Goal: Find specific page/section: Find specific page/section

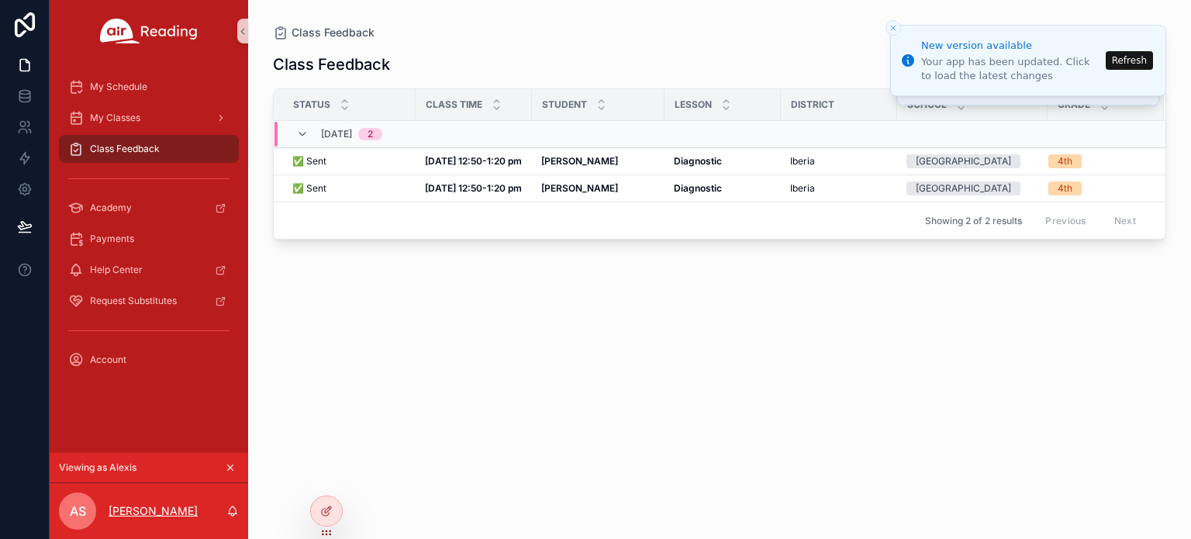
click at [154, 508] on p "[PERSON_NAME]" at bounding box center [153, 511] width 89 height 16
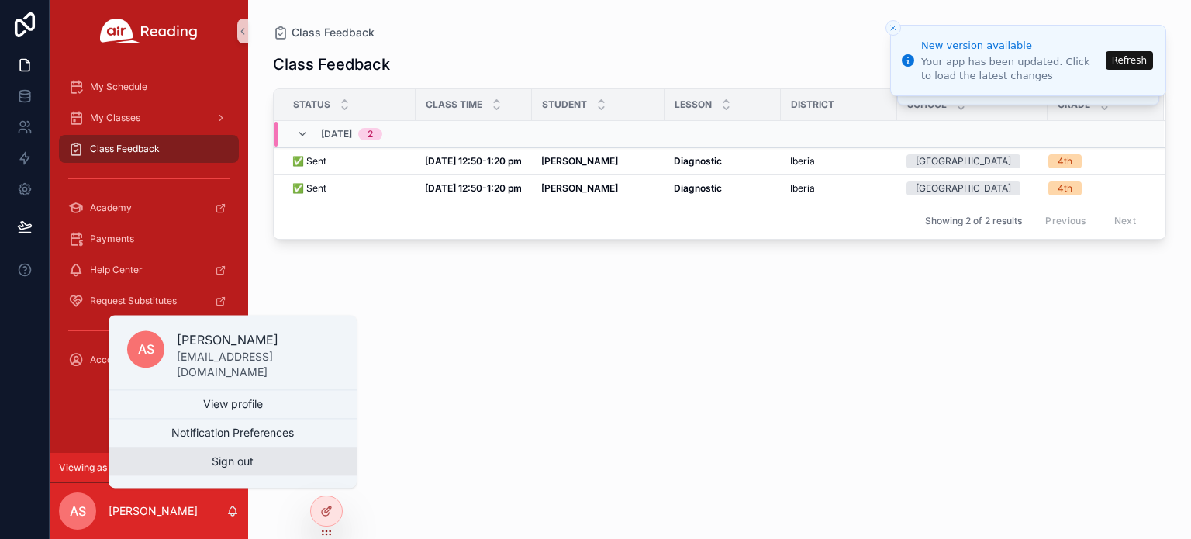
click at [216, 462] on button "Sign out" at bounding box center [233, 461] width 248 height 28
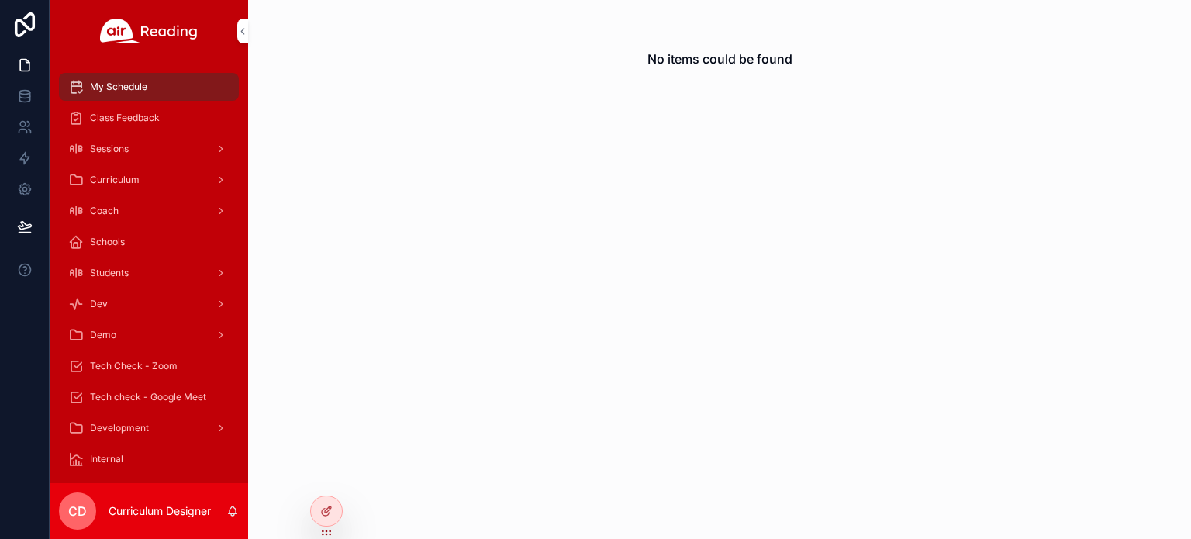
click at [0, 0] on icon at bounding box center [0, 0] width 0 height 0
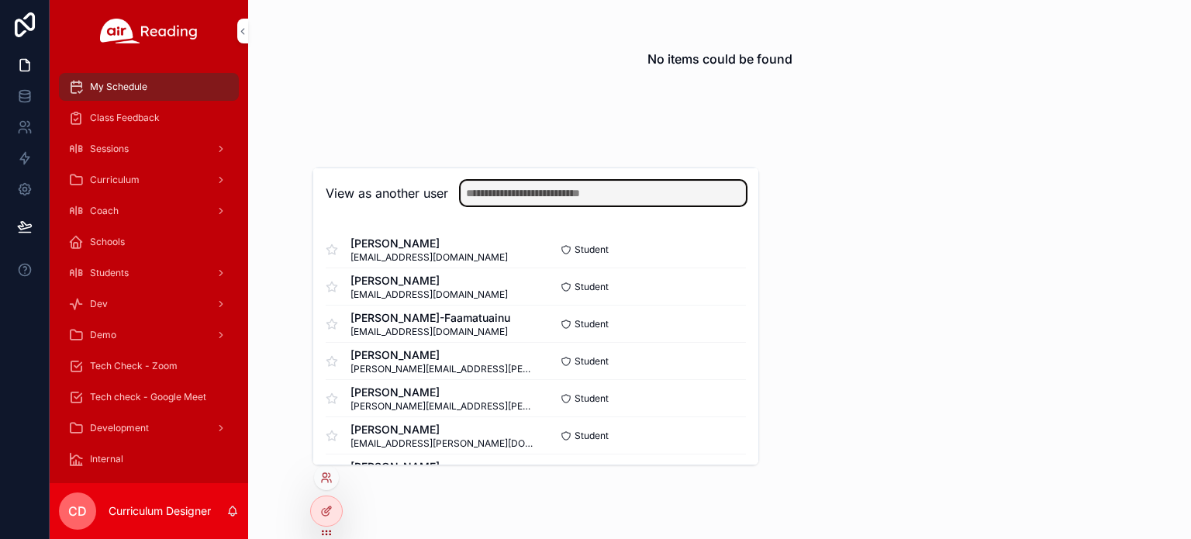
click at [586, 192] on input "text" at bounding box center [603, 193] width 285 height 25
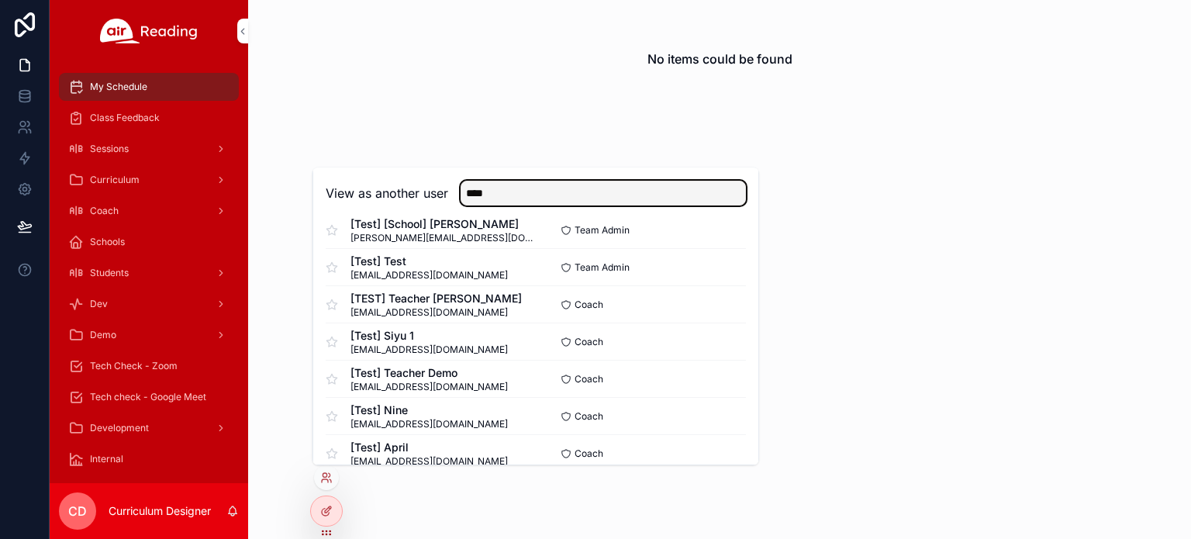
scroll to position [1175, 0]
type input "****"
click at [0, 0] on button "Select" at bounding box center [0, 0] width 0 height 0
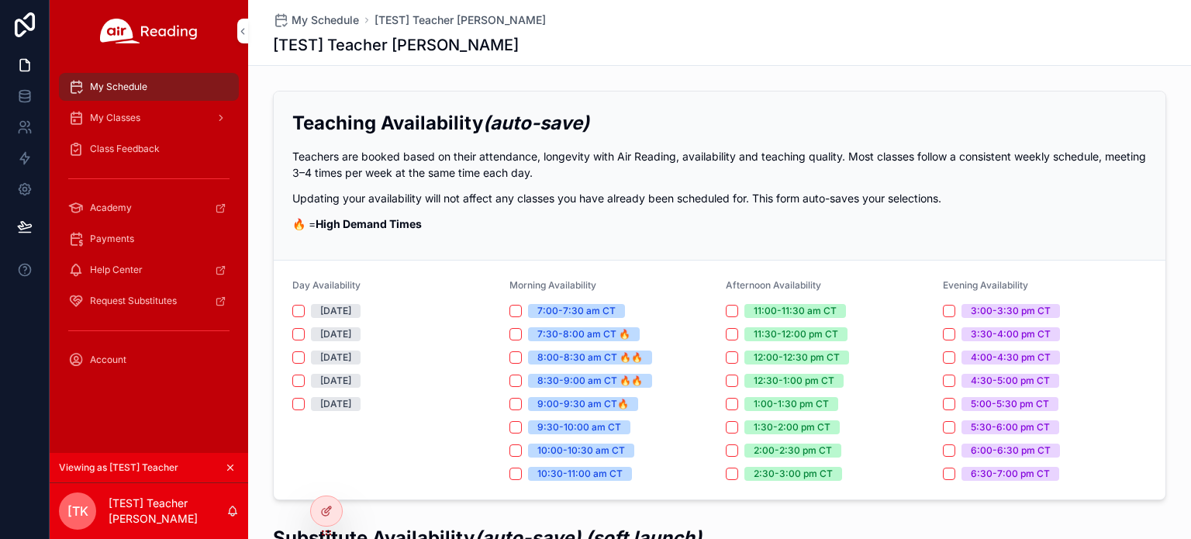
click at [136, 121] on span "My Classes" at bounding box center [115, 118] width 50 height 12
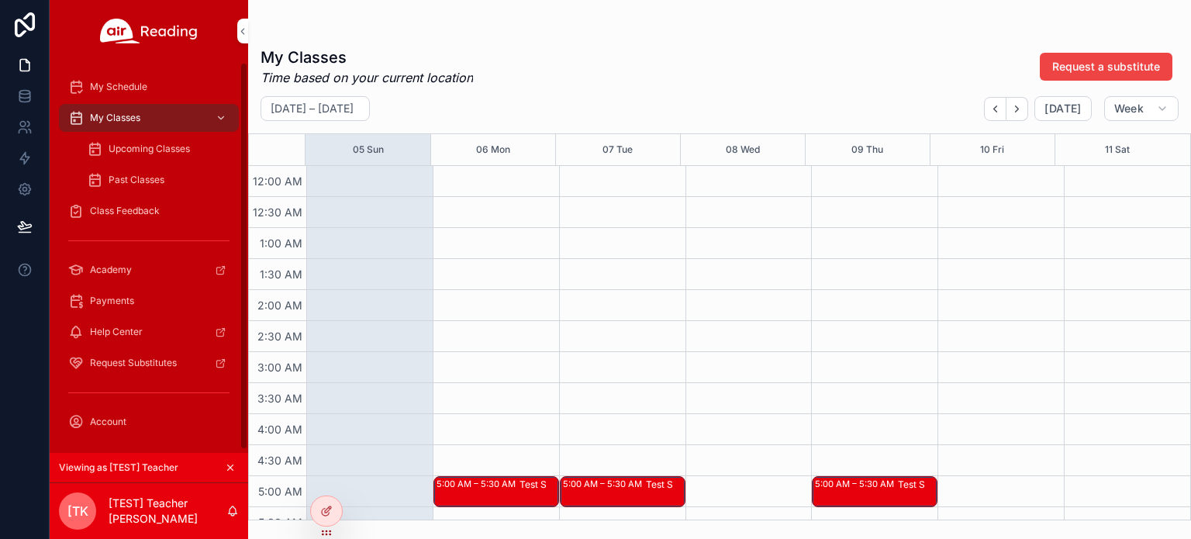
click at [157, 150] on span "Upcoming Classes" at bounding box center [149, 149] width 81 height 12
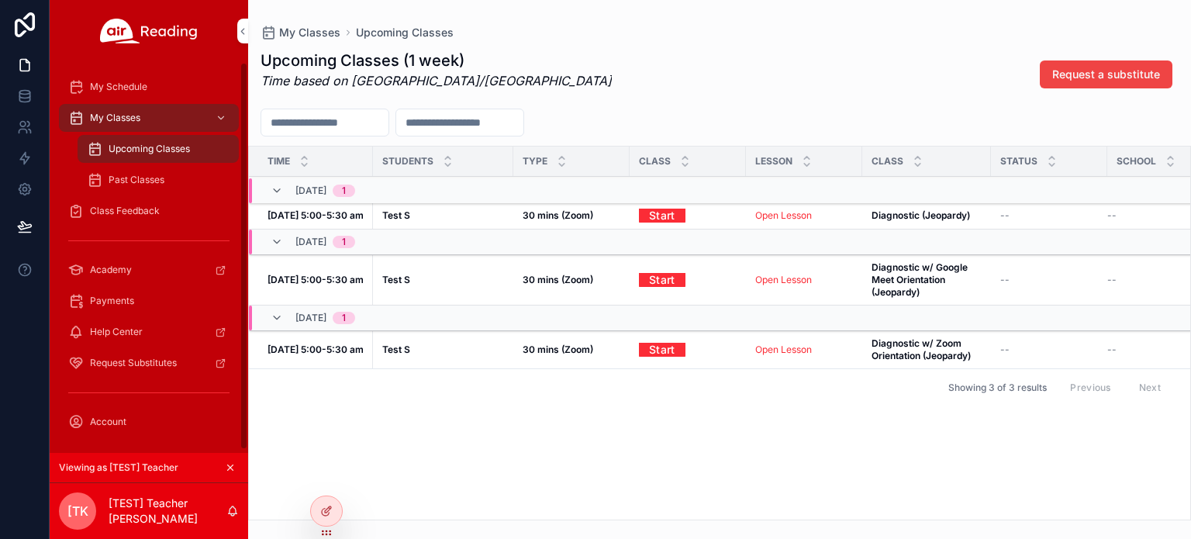
click at [126, 208] on span "Class Feedback" at bounding box center [125, 211] width 70 height 12
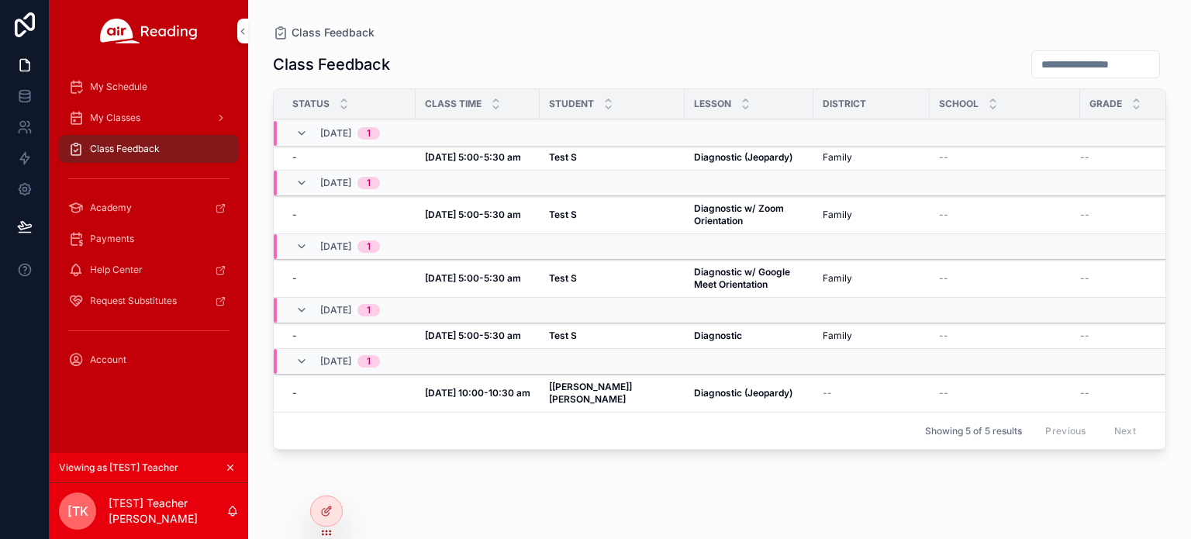
click at [557, 158] on strong "Test S" at bounding box center [563, 157] width 28 height 12
